Goal: Information Seeking & Learning: Check status

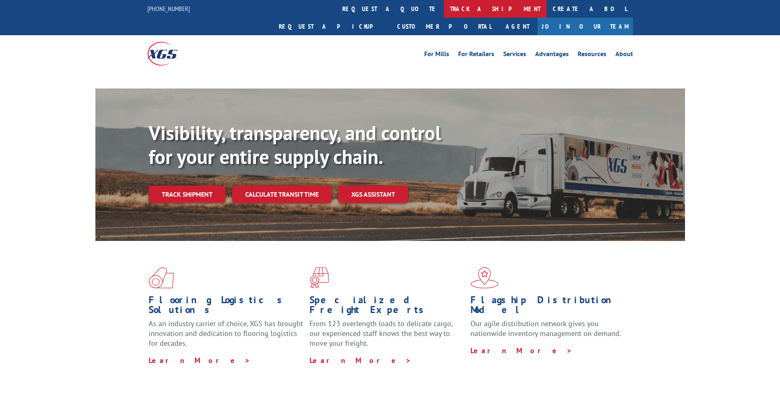
click at [444, 11] on link "track a shipment" at bounding box center [495, 9] width 103 height 18
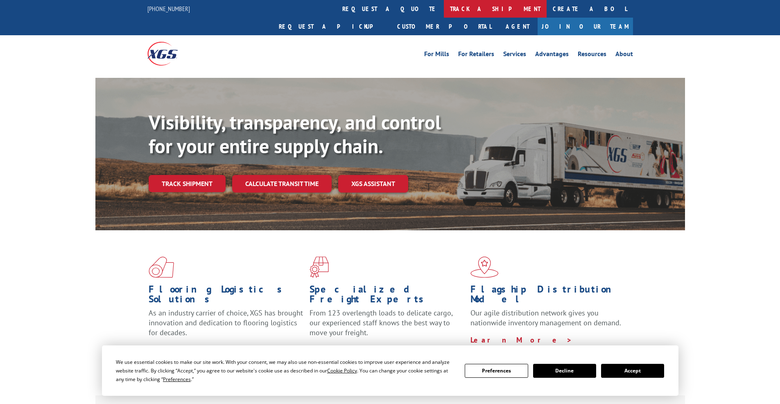
click at [444, 12] on link "track a shipment" at bounding box center [495, 9] width 103 height 18
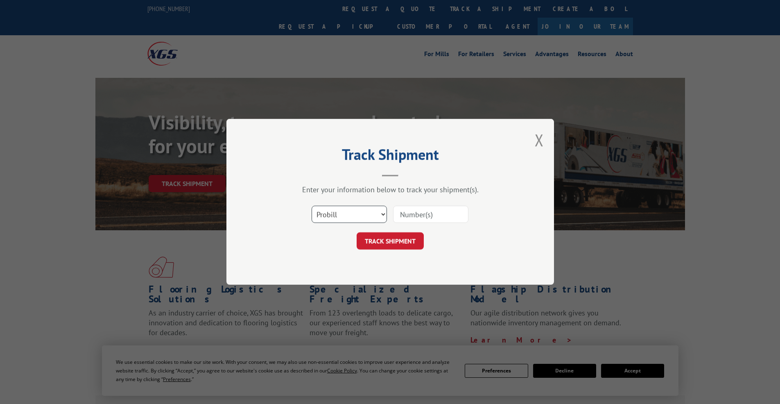
select select "bol"
click at [311, 206] on select "Select category... Probill BOL PO" at bounding box center [348, 214] width 75 height 17
drag, startPoint x: 398, startPoint y: 224, endPoint x: 403, endPoint y: 219, distance: 6.9
click at [400, 223] on div "Select category... Probill BOL PO" at bounding box center [390, 214] width 246 height 27
click at [403, 219] on input at bounding box center [430, 214] width 75 height 17
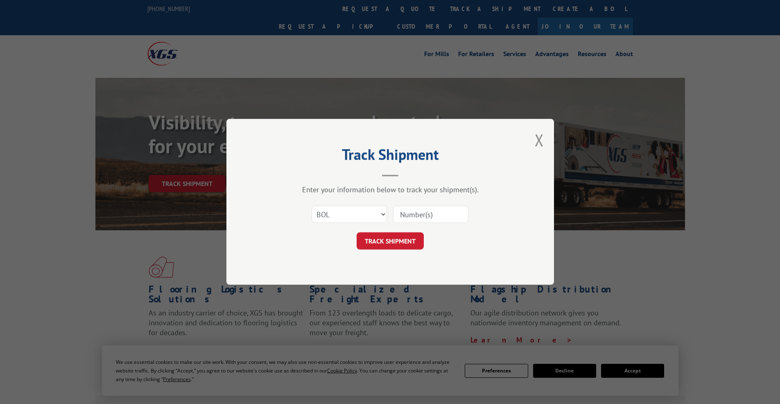
paste input "2843593"
type input "2843593"
click button "TRACK SHIPMENT" at bounding box center [390, 240] width 67 height 17
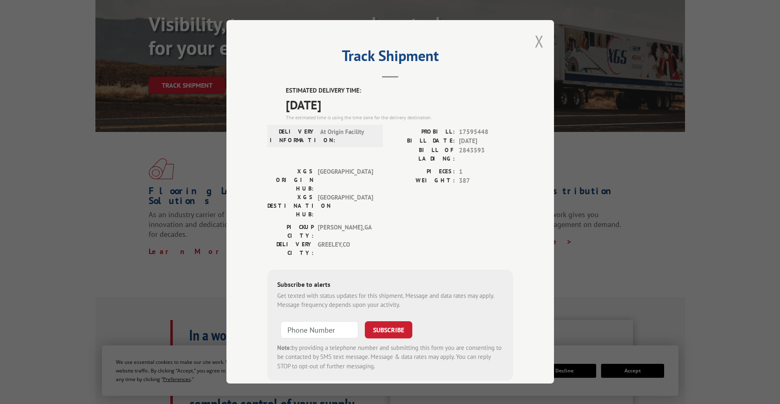
drag, startPoint x: 531, startPoint y: 43, endPoint x: 540, endPoint y: 43, distance: 9.0
click at [531, 43] on div "Track Shipment ESTIMATED DELIVERY TIME: [DATE] The estimated time is using the …" at bounding box center [389, 201] width 327 height 363
click at [540, 43] on div "Track Shipment ESTIMATED DELIVERY TIME: [DATE] The estimated time is using the …" at bounding box center [389, 201] width 327 height 363
click at [538, 41] on button "Close modal" at bounding box center [539, 41] width 9 height 22
